Goal: Navigation & Orientation: Find specific page/section

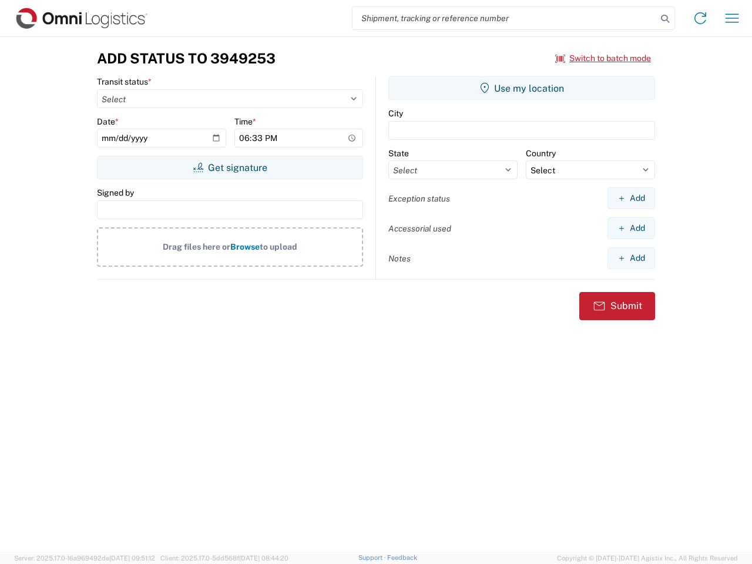
click at [505, 18] on input "search" at bounding box center [505, 18] width 304 height 22
click at [665, 19] on icon at bounding box center [665, 19] width 16 height 16
click at [700, 18] on icon at bounding box center [700, 18] width 19 height 19
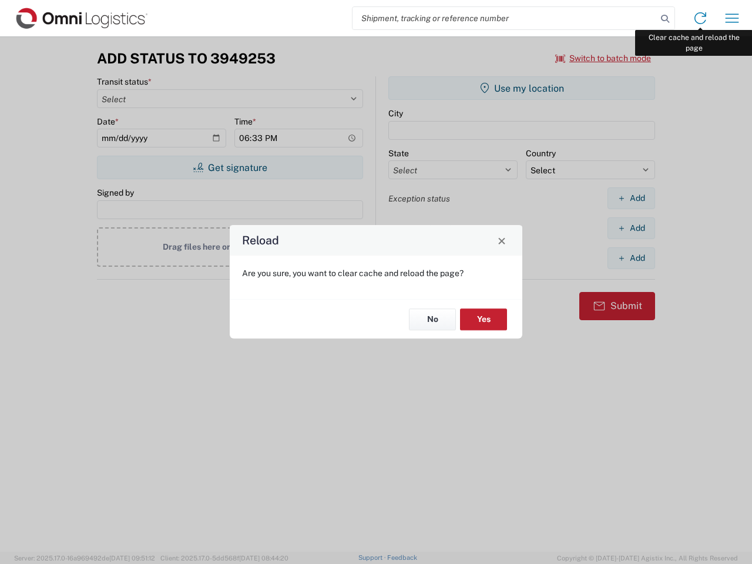
click at [732, 18] on div "Reload Are you sure, you want to clear cache and reload the page? No Yes" at bounding box center [376, 282] width 752 height 564
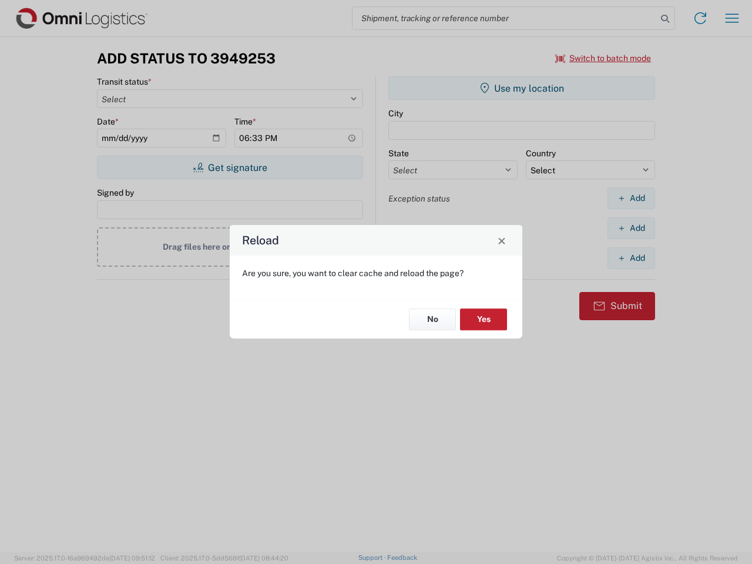
click at [603, 58] on div "Reload Are you sure, you want to clear cache and reload the page? No Yes" at bounding box center [376, 282] width 752 height 564
click at [230, 167] on div "Reload Are you sure, you want to clear cache and reload the page? No Yes" at bounding box center [376, 282] width 752 height 564
click at [522, 88] on div "Reload Are you sure, you want to clear cache and reload the page? No Yes" at bounding box center [376, 282] width 752 height 564
click at [631, 198] on div "Reload Are you sure, you want to clear cache and reload the page? No Yes" at bounding box center [376, 282] width 752 height 564
click at [631, 228] on div "Reload Are you sure, you want to clear cache and reload the page? No Yes" at bounding box center [376, 282] width 752 height 564
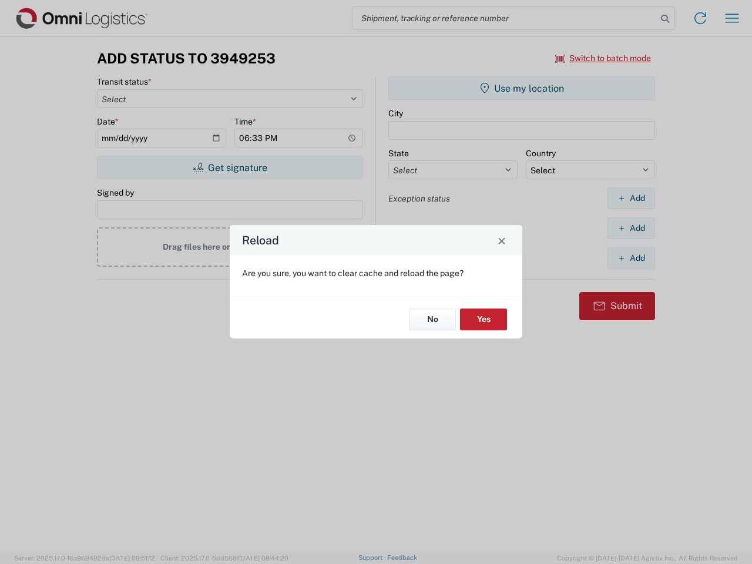
click at [631, 258] on div "Reload Are you sure, you want to clear cache and reload the page? No Yes" at bounding box center [376, 282] width 752 height 564
